Goal: Task Accomplishment & Management: Complete application form

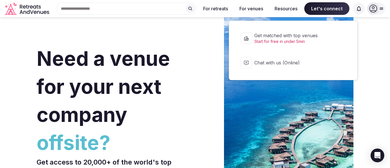
scroll to position [11, 0]
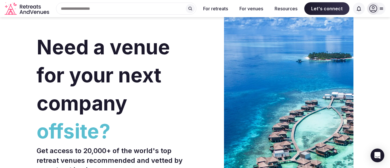
click at [378, 7] on div at bounding box center [373, 9] width 12 height 12
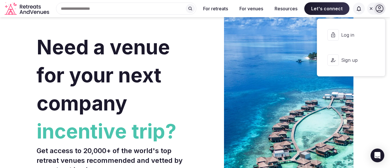
click at [342, 65] on button "Sign up" at bounding box center [351, 60] width 59 height 23
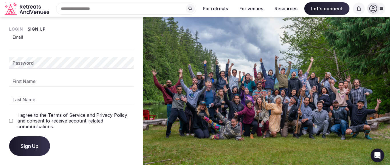
click at [71, 47] on input "Email" at bounding box center [71, 44] width 125 height 11
type input "**********"
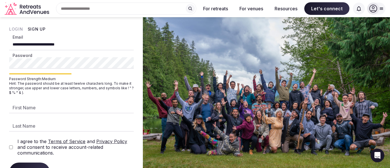
click at [34, 107] on input "First Name" at bounding box center [71, 107] width 125 height 11
type input "******"
click at [51, 128] on input "Last Name" at bounding box center [71, 125] width 125 height 11
type input "*******"
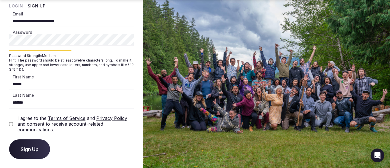
click at [39, 147] on span "Sign Up" at bounding box center [30, 149] width 18 height 6
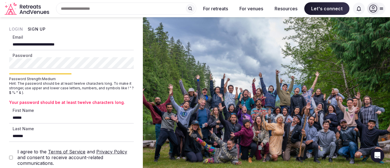
scroll to position [31, 0]
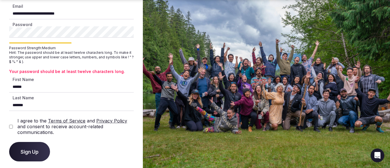
click at [30, 152] on span "Sign Up" at bounding box center [30, 152] width 18 height 6
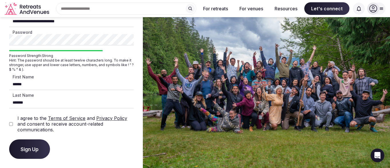
scroll to position [23, 0]
click at [37, 147] on span "Sign Up" at bounding box center [30, 149] width 18 height 6
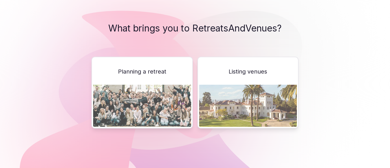
click at [238, 87] on img at bounding box center [248, 106] width 98 height 42
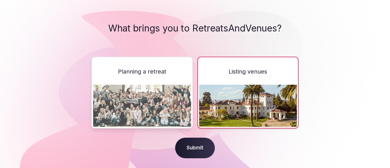
click at [194, 156] on span "Submit" at bounding box center [195, 147] width 40 height 21
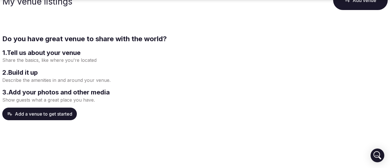
scroll to position [40, 0]
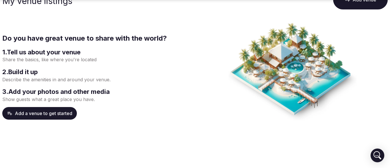
click at [60, 114] on button "Add a venue to get started" at bounding box center [39, 113] width 75 height 13
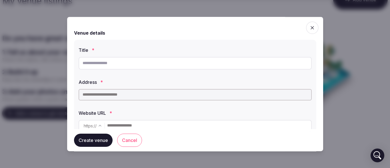
click at [121, 60] on input "text" at bounding box center [195, 63] width 233 height 13
type input "**********"
click at [104, 94] on input "text" at bounding box center [195, 94] width 233 height 11
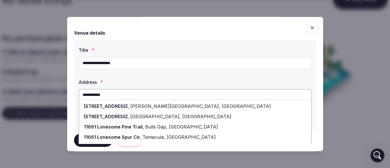
click at [114, 105] on span "[STREET_ADDRESS]" at bounding box center [106, 106] width 44 height 6
type input "**********"
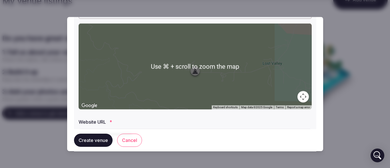
scroll to position [112, 0]
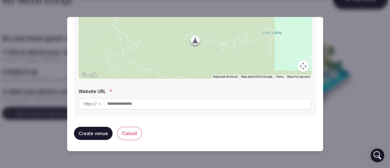
click at [128, 105] on input "text" at bounding box center [209, 103] width 204 height 11
click at [103, 134] on button "Create venue" at bounding box center [93, 133] width 39 height 13
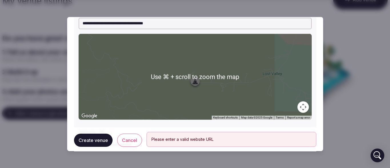
scroll to position [122, 0]
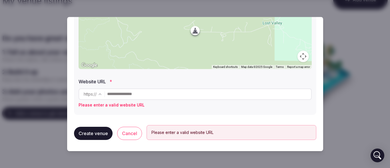
click at [194, 92] on input "text" at bounding box center [209, 93] width 204 height 11
